Goal: Book appointment/travel/reservation

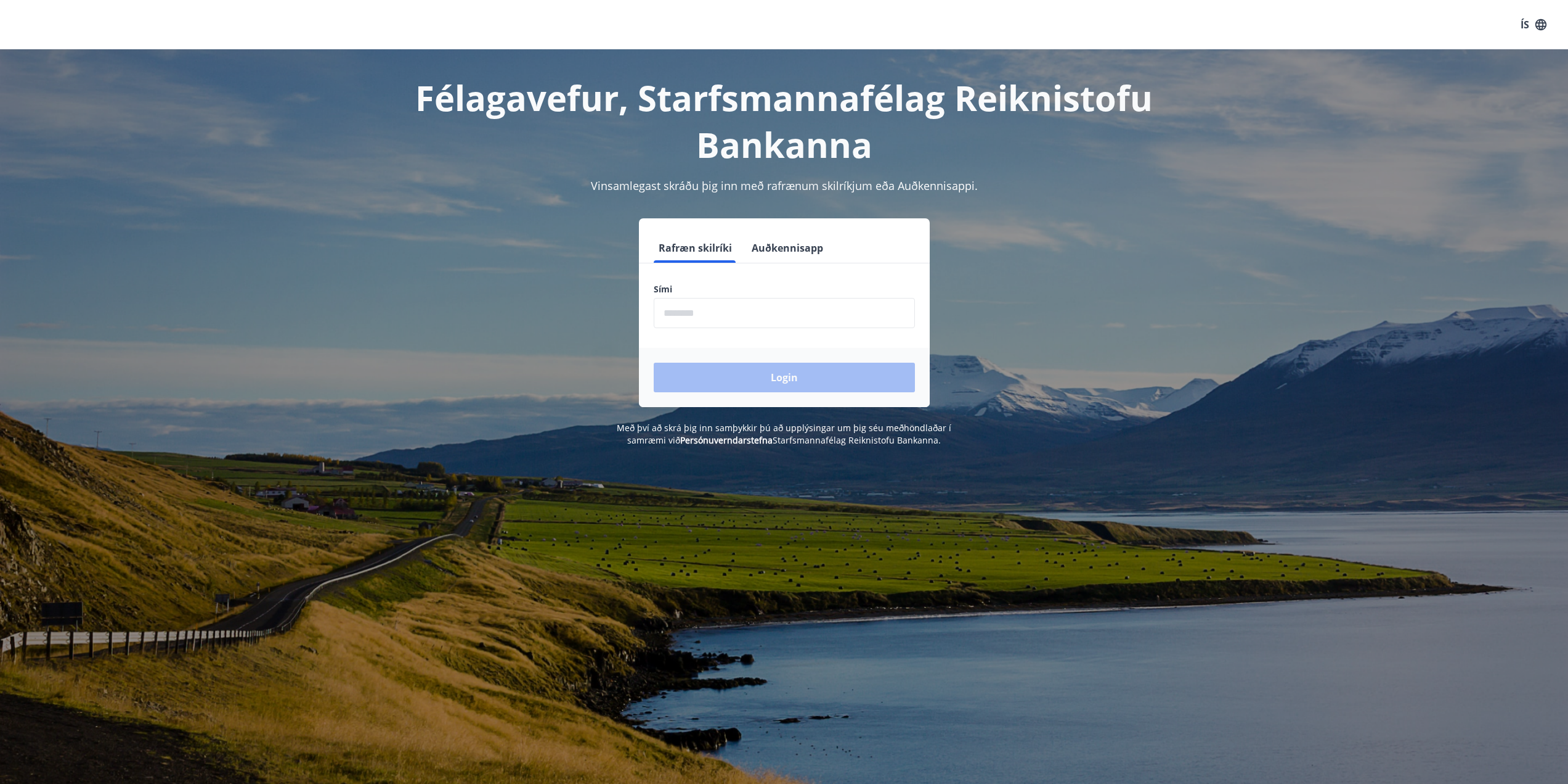
click at [709, 307] on input "phone" at bounding box center [784, 312] width 261 height 30
type input "********"
click at [755, 375] on button "Login" at bounding box center [784, 377] width 261 height 30
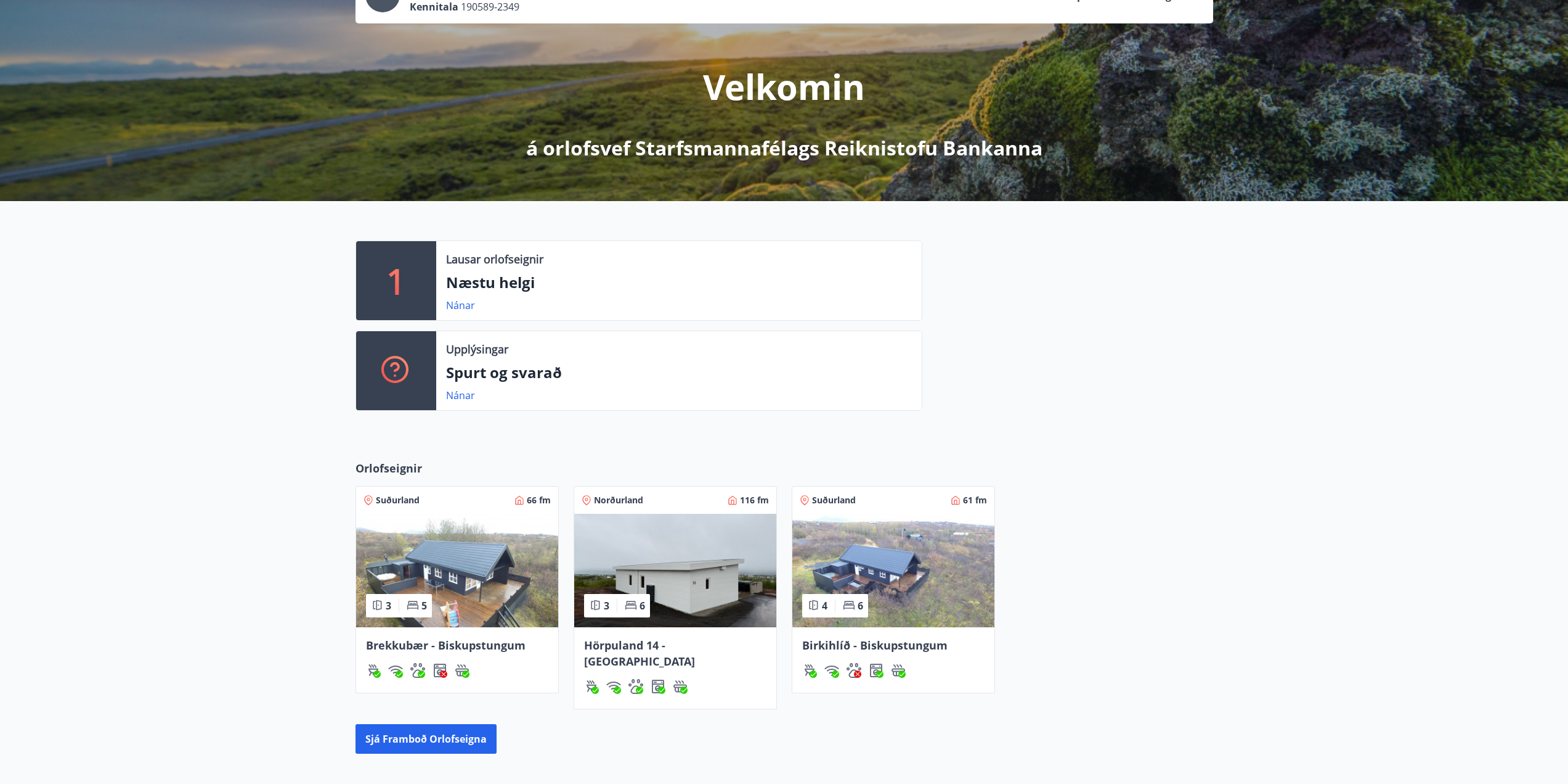
scroll to position [233, 0]
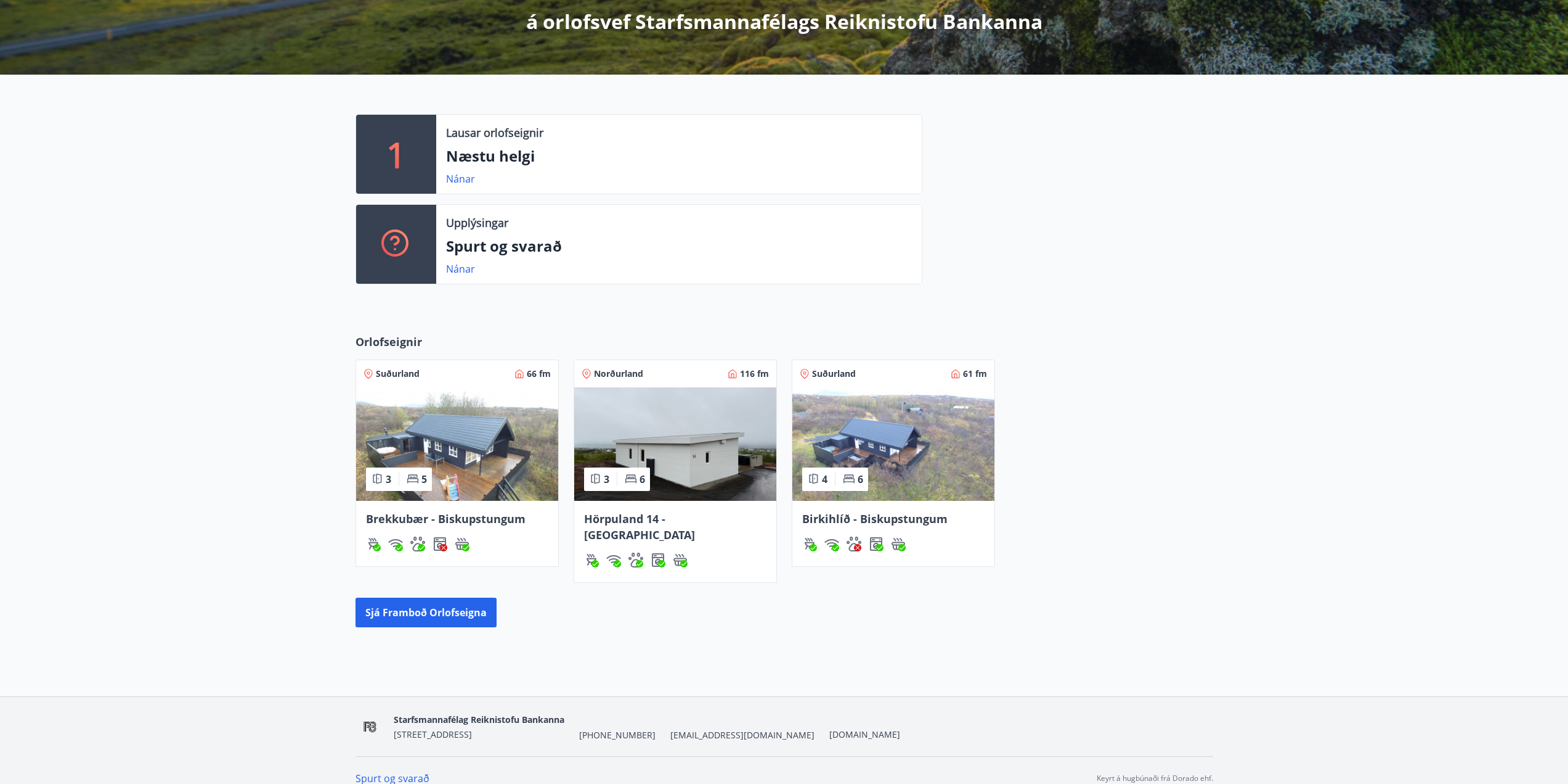
click at [625, 513] on span "Hörpuland 14 - [GEOGRAPHIC_DATA]" at bounding box center [640, 527] width 111 height 31
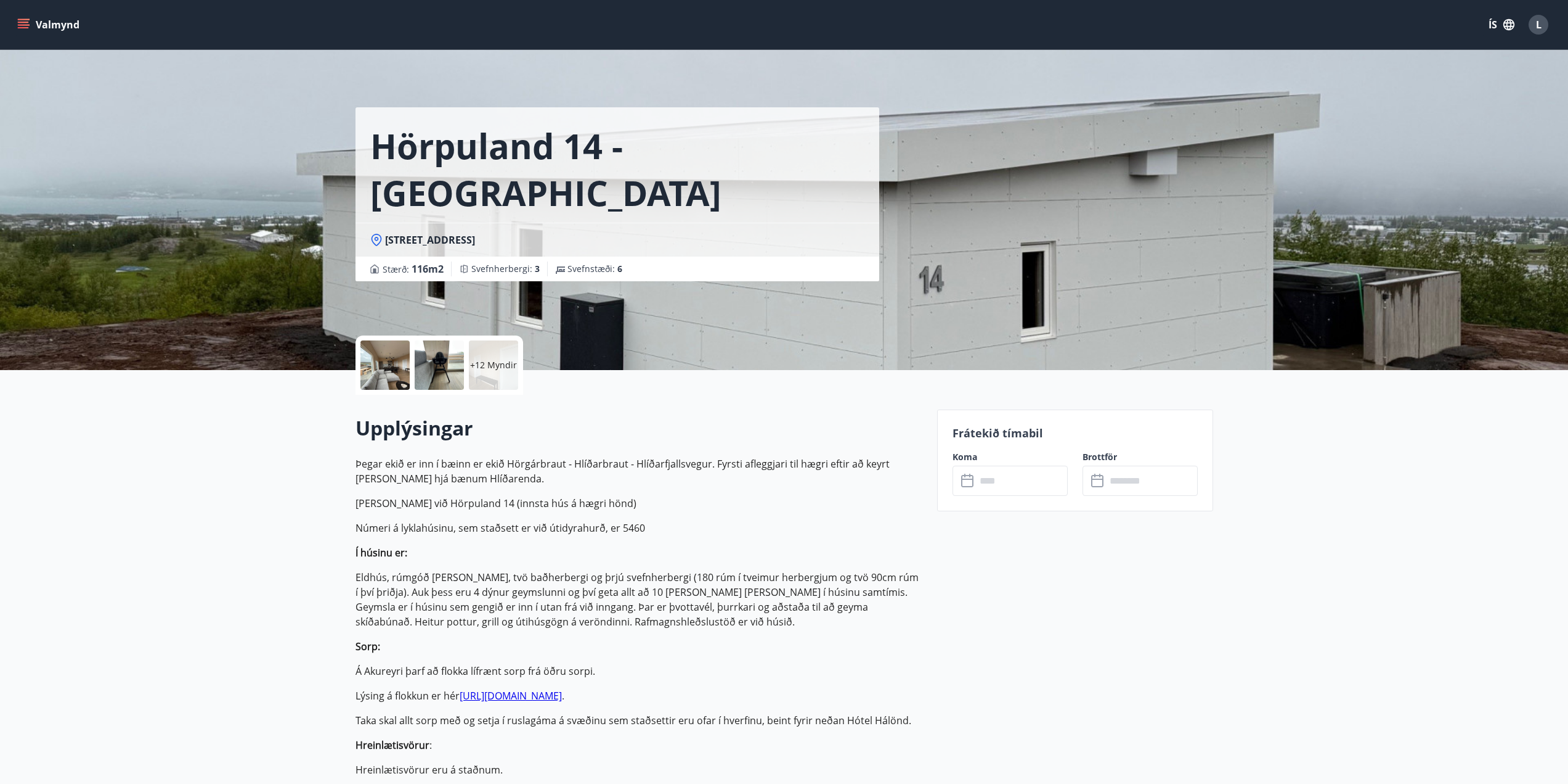
click at [1046, 479] on input "text" at bounding box center [1021, 480] width 92 height 30
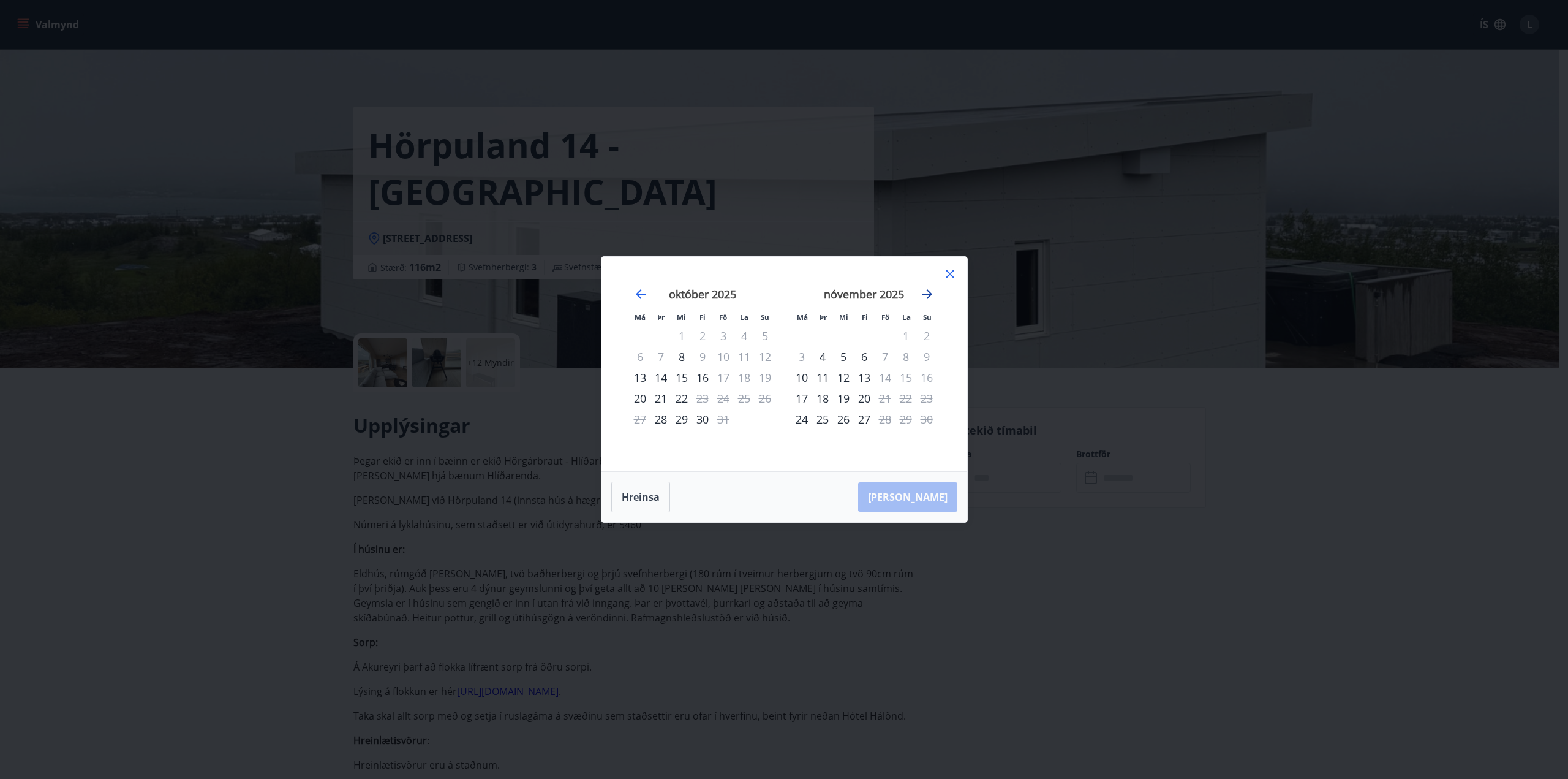
click at [927, 290] on icon "Move forward to switch to the next month." at bounding box center [928, 294] width 10 height 10
click at [946, 274] on icon at bounding box center [950, 273] width 14 height 14
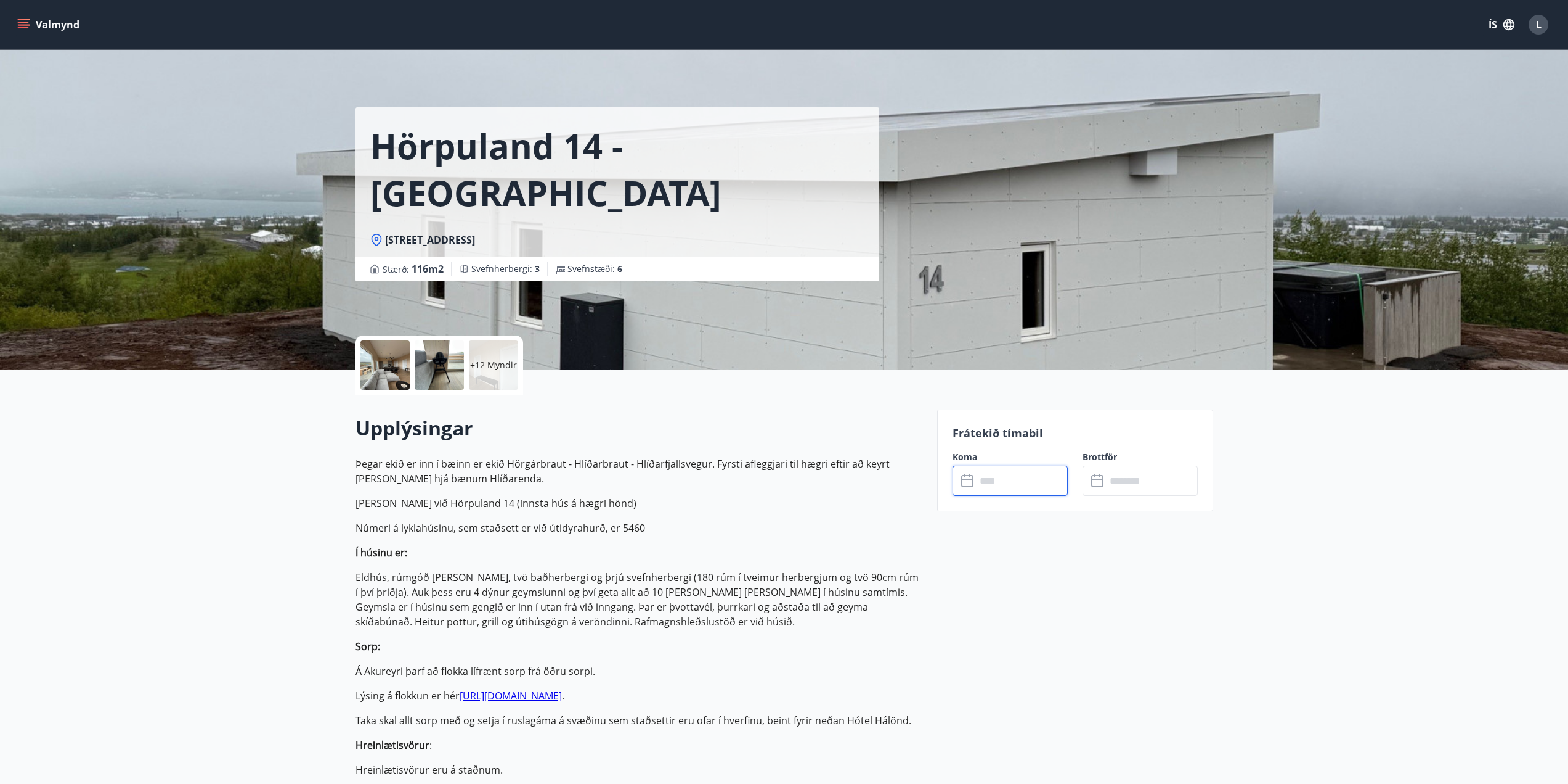
click at [503, 386] on div "+12 Myndir" at bounding box center [493, 364] width 49 height 49
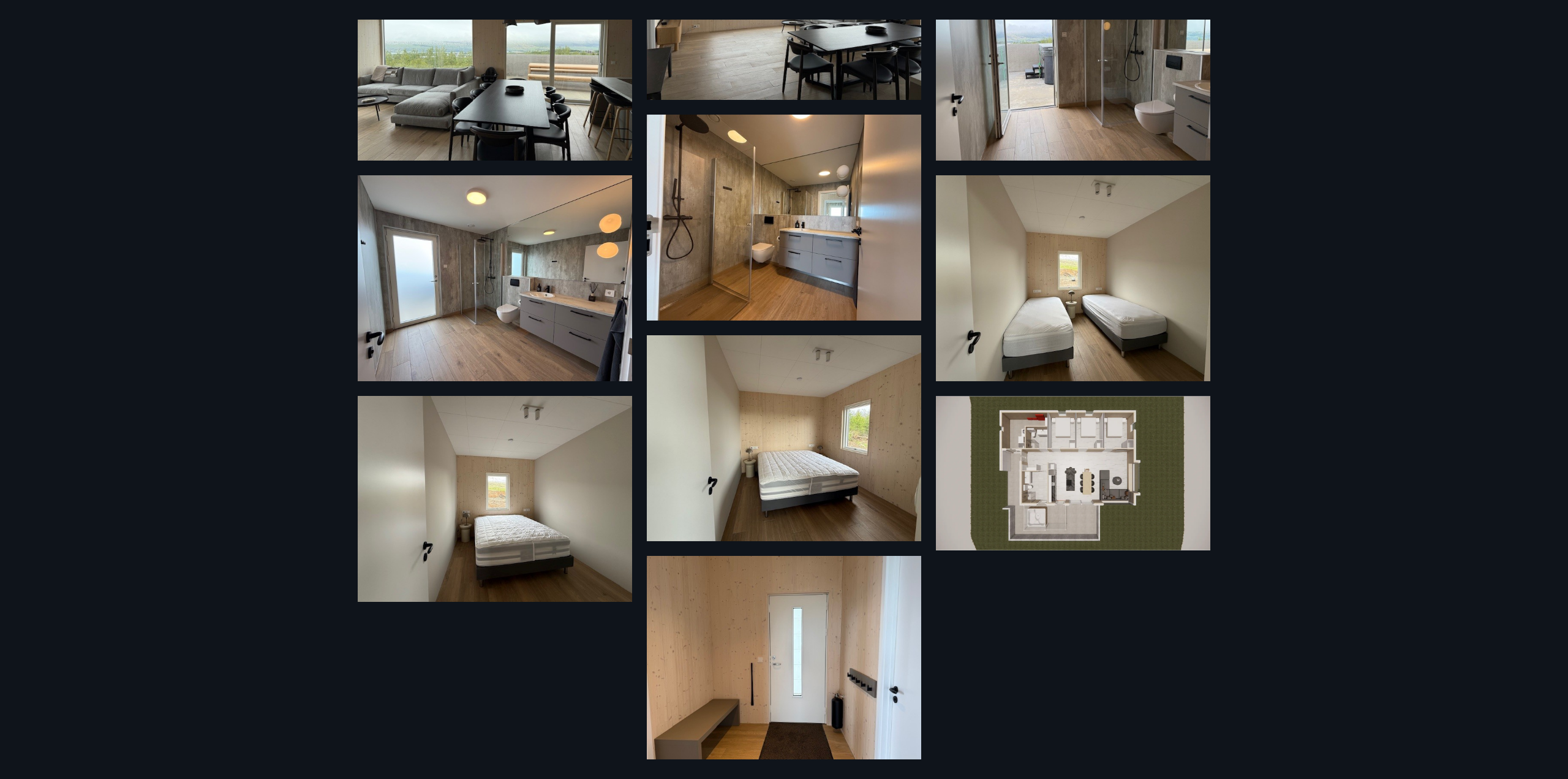
scroll to position [782, 0]
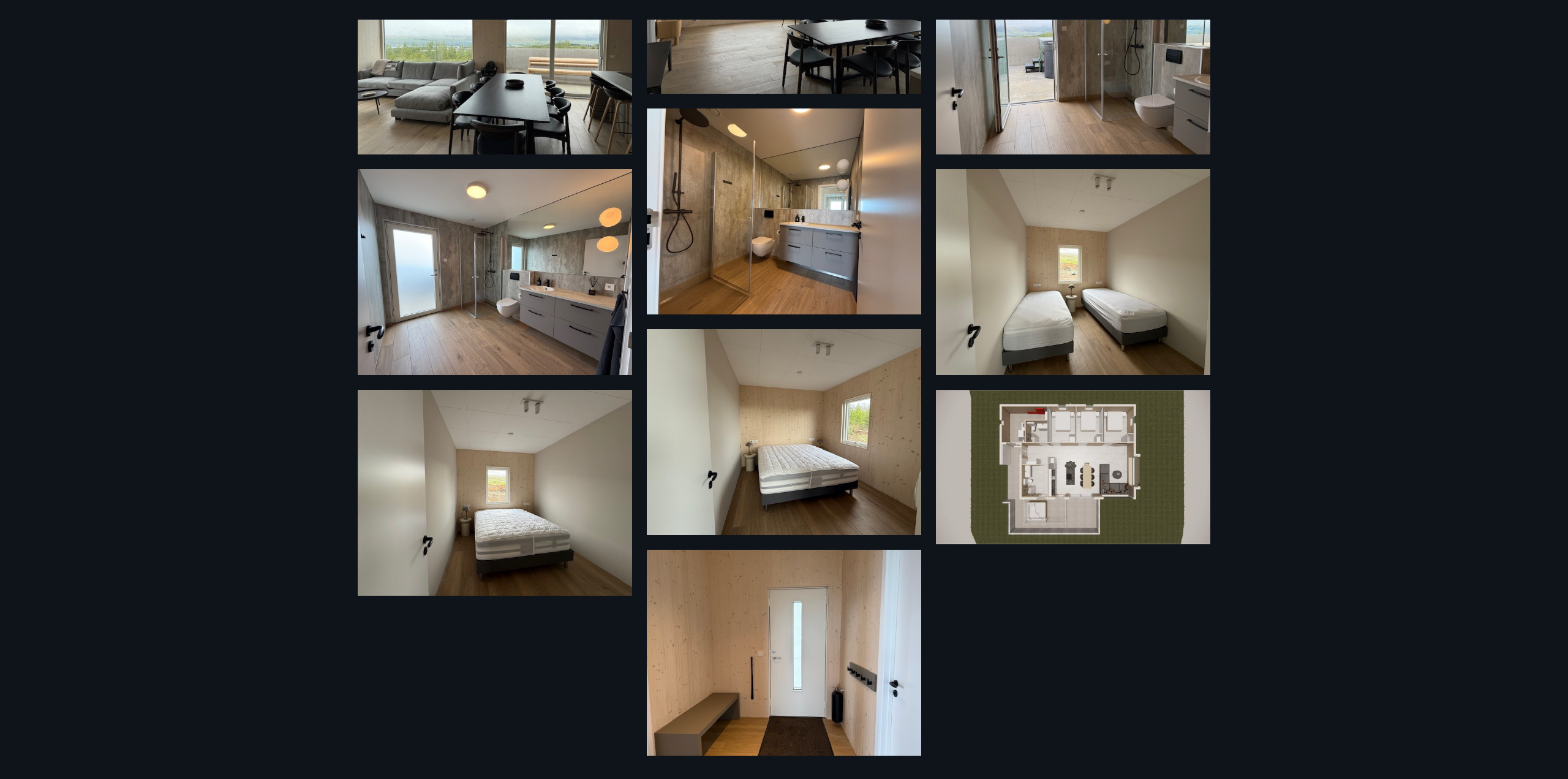
click at [1018, 498] on img at bounding box center [1073, 467] width 275 height 155
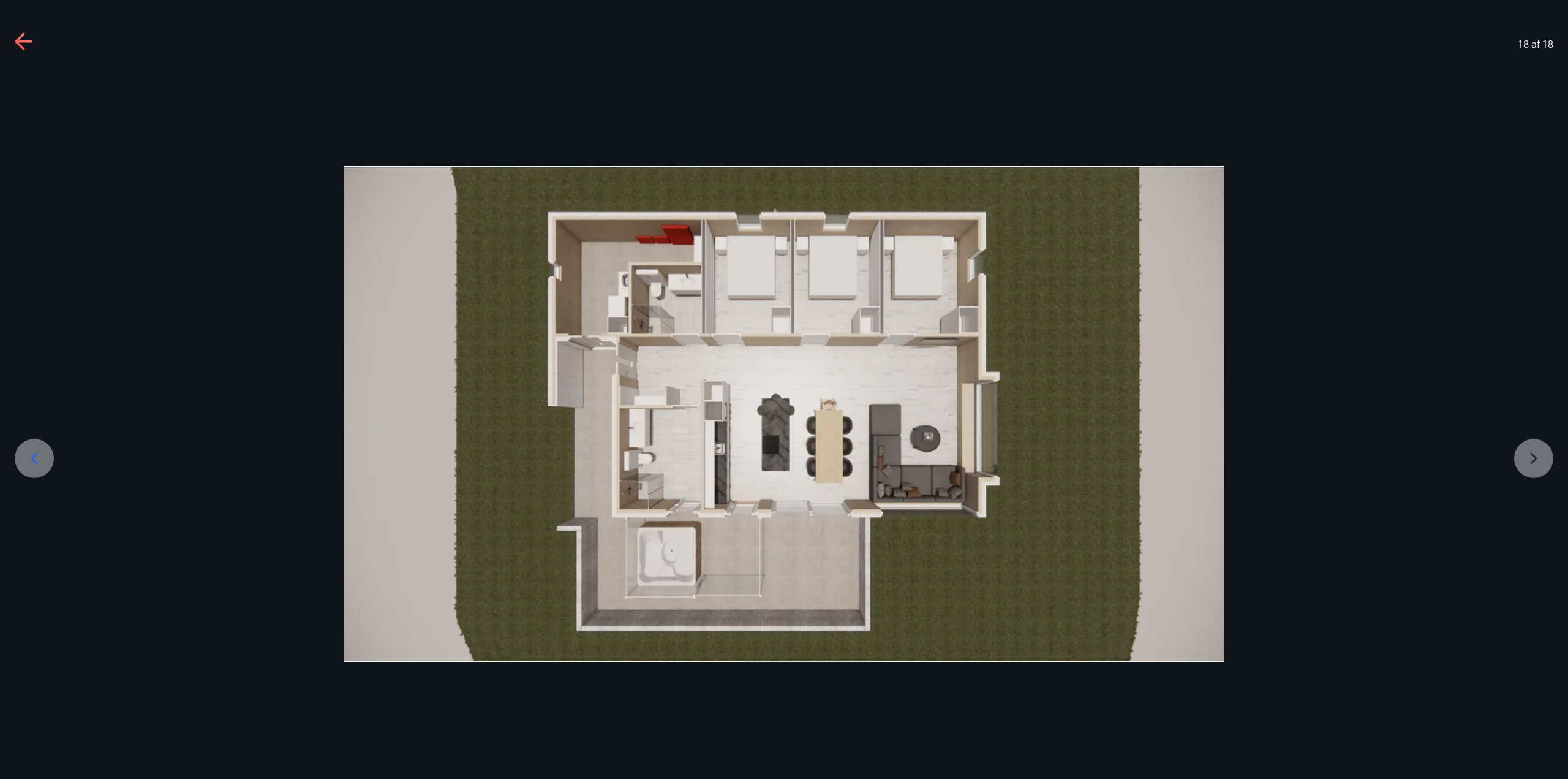
click at [966, 594] on img at bounding box center [784, 414] width 880 height 496
click at [19, 37] on icon at bounding box center [19, 41] width 10 height 17
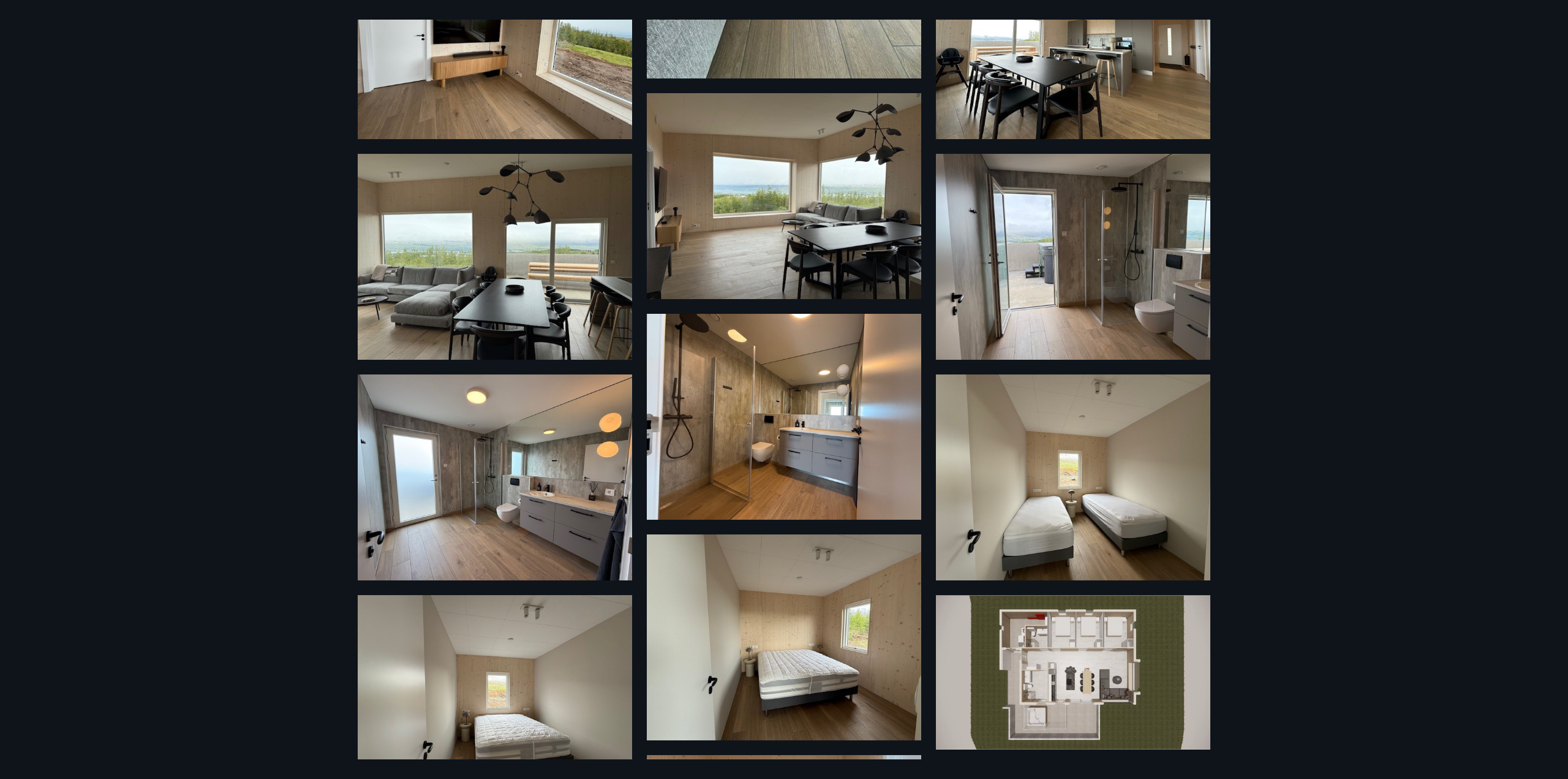
scroll to position [537, 0]
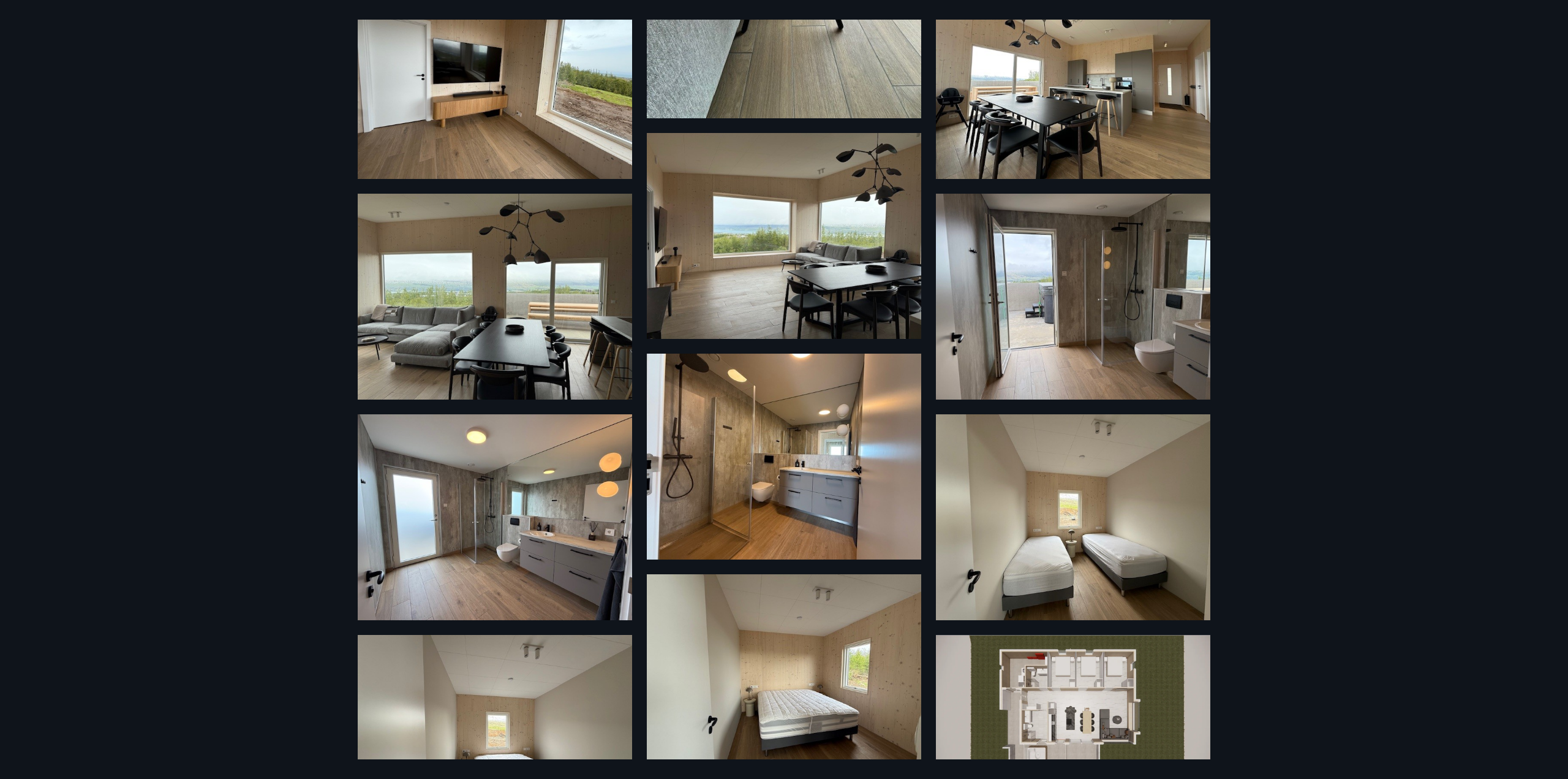
click at [789, 514] on img at bounding box center [784, 456] width 275 height 206
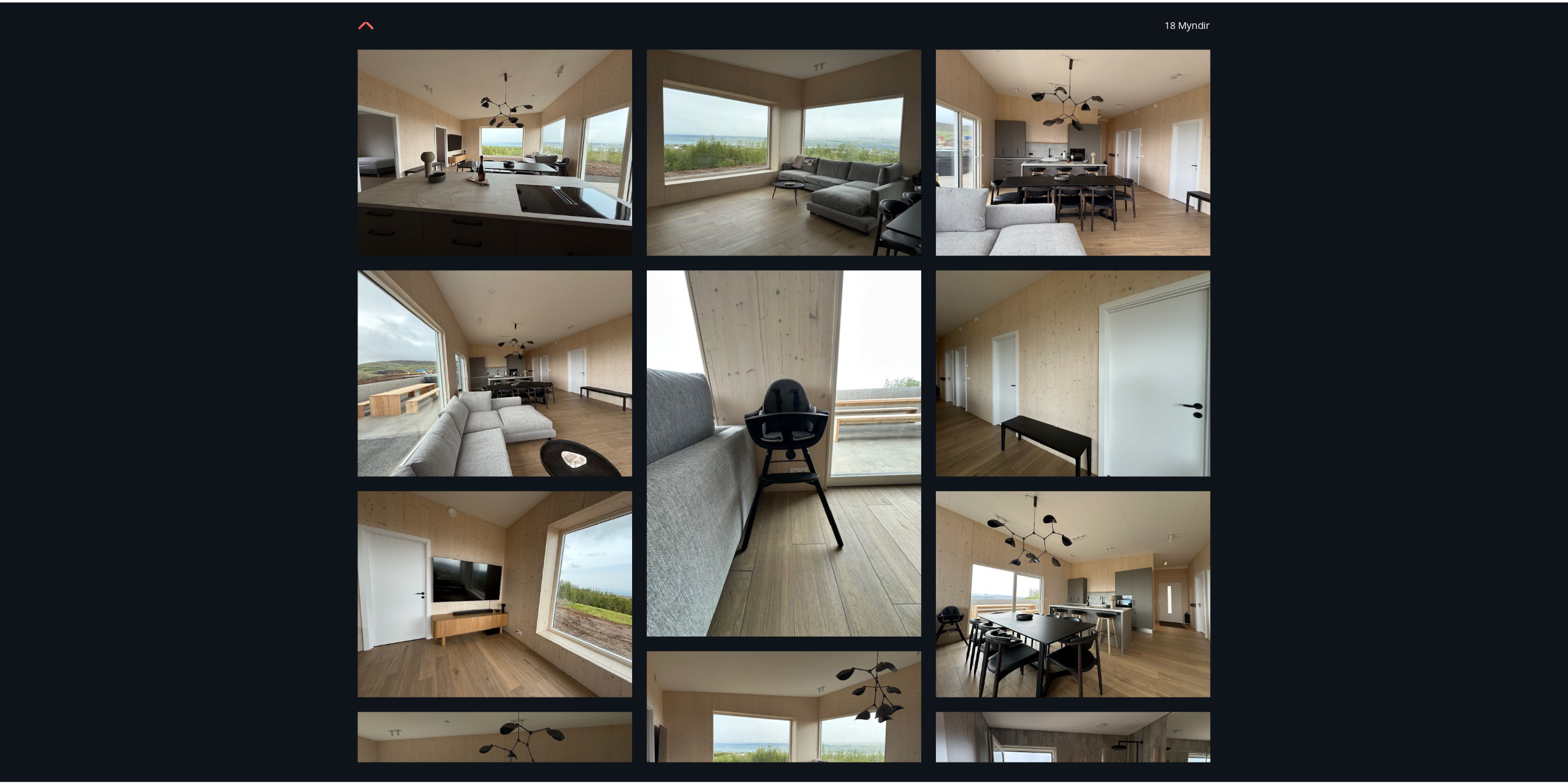
scroll to position [0, 0]
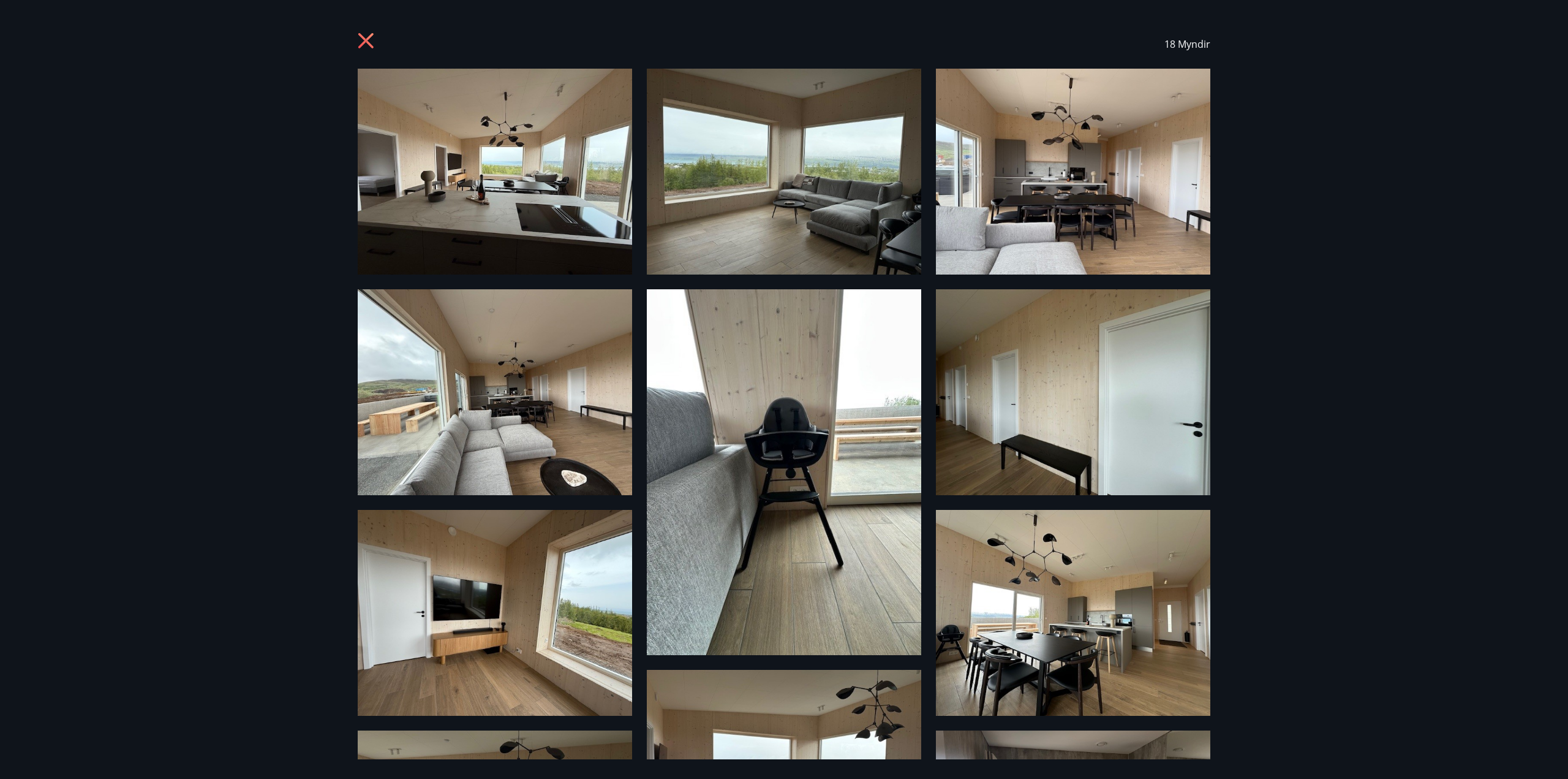
click at [705, 156] on img at bounding box center [784, 171] width 275 height 206
click at [375, 41] on icon at bounding box center [368, 42] width 19 height 19
